Goal: Task Accomplishment & Management: Manage account settings

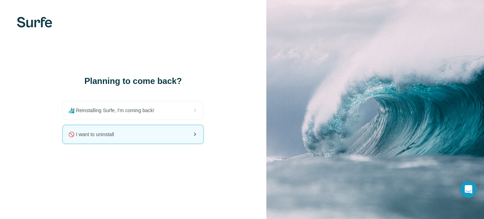
click at [153, 136] on div "🚫 I want to uninstall" at bounding box center [133, 134] width 140 height 18
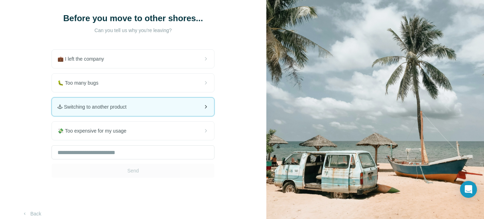
scroll to position [42, 0]
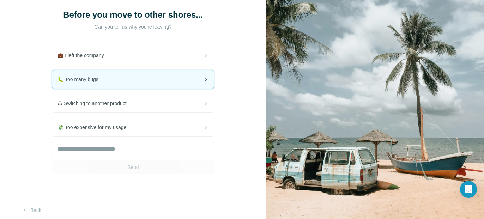
click at [143, 79] on div "🐛 Too many bugs" at bounding box center [133, 79] width 162 height 18
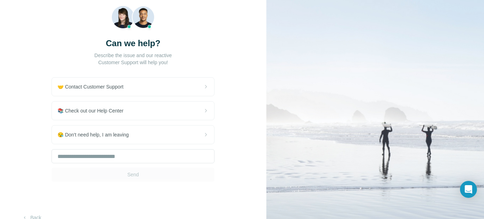
scroll to position [51, 0]
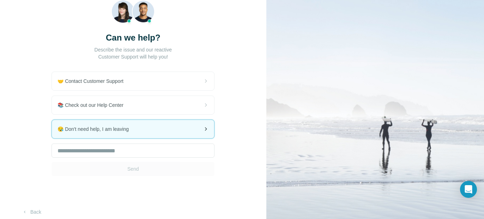
click at [177, 133] on div "😪 Don't need help, I am leaving" at bounding box center [133, 129] width 162 height 18
